Goal: Task Accomplishment & Management: Manage account settings

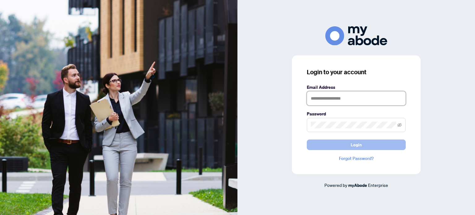
type input "**********"
click at [333, 146] on button "Login" at bounding box center [356, 144] width 99 height 11
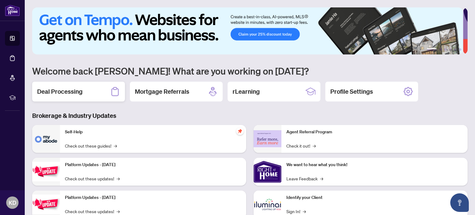
click at [98, 92] on div "Deal Processing" at bounding box center [78, 92] width 93 height 20
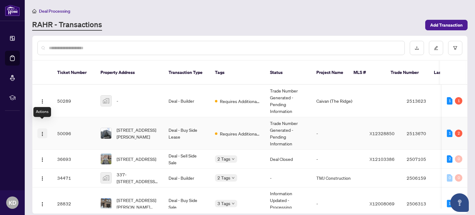
click at [39, 128] on button "button" at bounding box center [42, 133] width 10 height 10
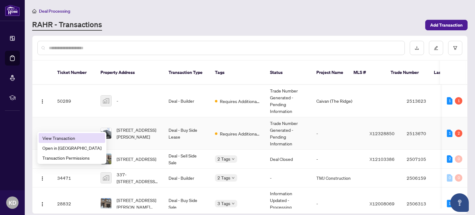
click at [59, 138] on span "View Transaction" at bounding box center [71, 138] width 59 height 7
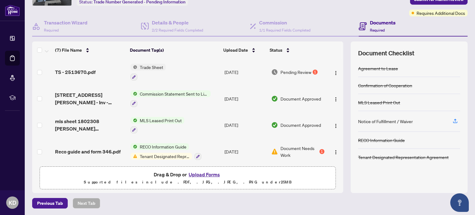
click at [296, 70] on span "Pending Review" at bounding box center [296, 72] width 31 height 7
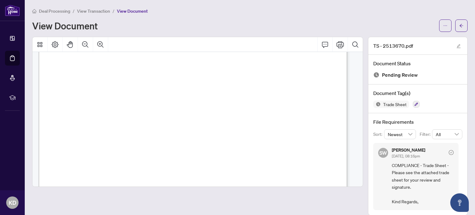
scroll to position [93, 0]
click at [336, 42] on icon "Print" at bounding box center [339, 44] width 7 height 7
click at [57, 44] on icon "Page Layout" at bounding box center [54, 44] width 7 height 7
click at [45, 44] on button "Thumbnails" at bounding box center [39, 44] width 15 height 15
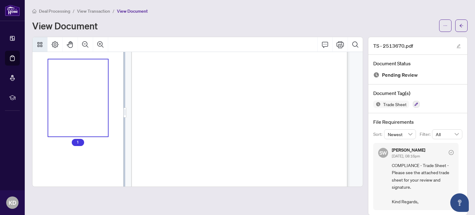
scroll to position [65, 0]
click at [45, 44] on button "Thumbnails" at bounding box center [39, 44] width 15 height 15
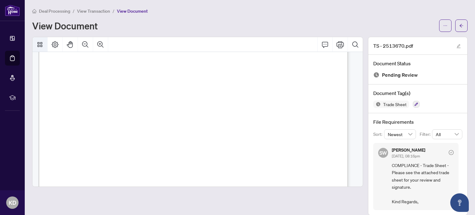
scroll to position [93, 0]
click at [455, 29] on button "button" at bounding box center [461, 25] width 12 height 12
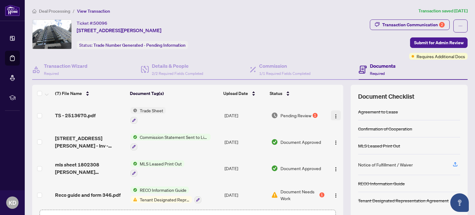
click at [333, 112] on span "button" at bounding box center [335, 115] width 5 height 7
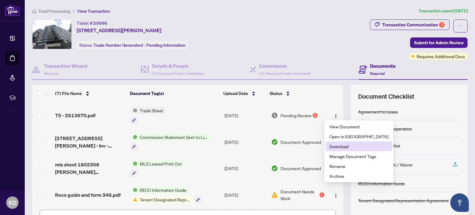
click at [341, 147] on span "Download" at bounding box center [358, 146] width 59 height 7
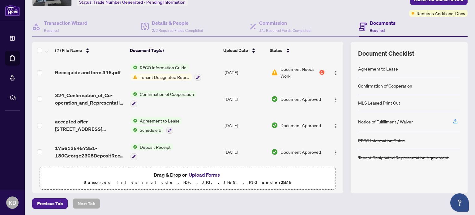
scroll to position [43, 0]
click at [210, 171] on button "Upload Forms" at bounding box center [204, 174] width 35 height 8
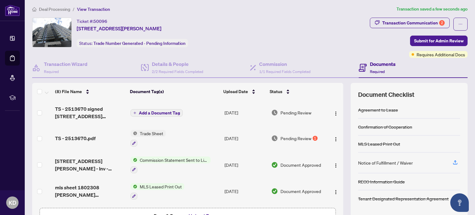
scroll to position [0, 0]
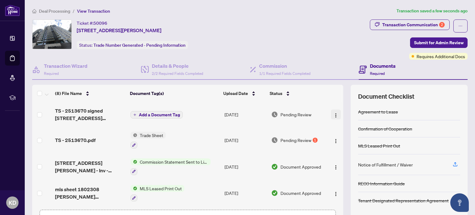
click at [333, 114] on img "button" at bounding box center [335, 115] width 5 height 5
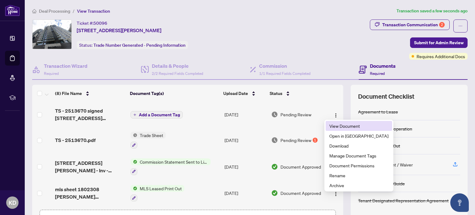
click at [335, 127] on span "View Document" at bounding box center [358, 125] width 59 height 7
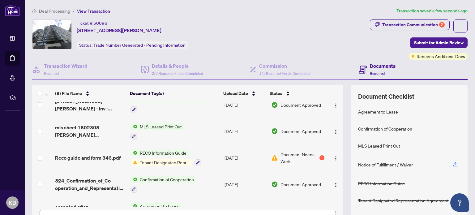
scroll to position [93, 0]
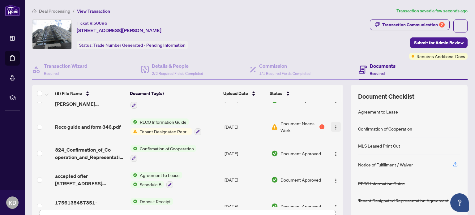
click at [333, 127] on span "button" at bounding box center [335, 126] width 5 height 7
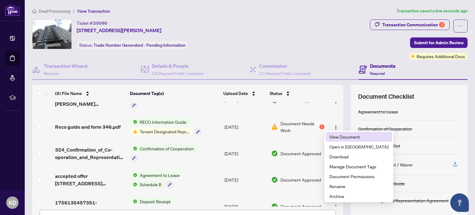
click at [336, 136] on span "View Document" at bounding box center [358, 136] width 59 height 7
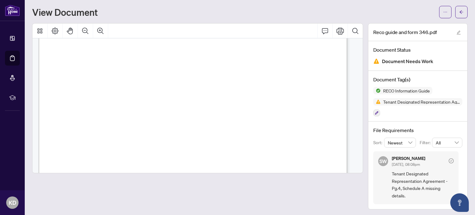
scroll to position [5065, 0]
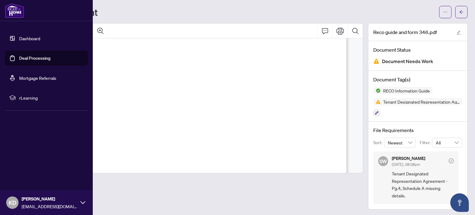
click at [22, 59] on link "Deal Processing" at bounding box center [34, 58] width 31 height 6
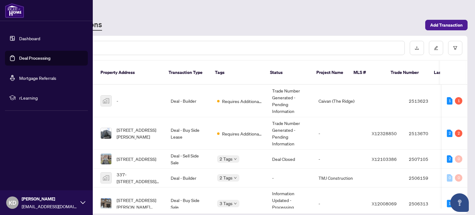
click at [38, 40] on link "Dashboard" at bounding box center [29, 39] width 21 height 6
